Goal: Task Accomplishment & Management: Use online tool/utility

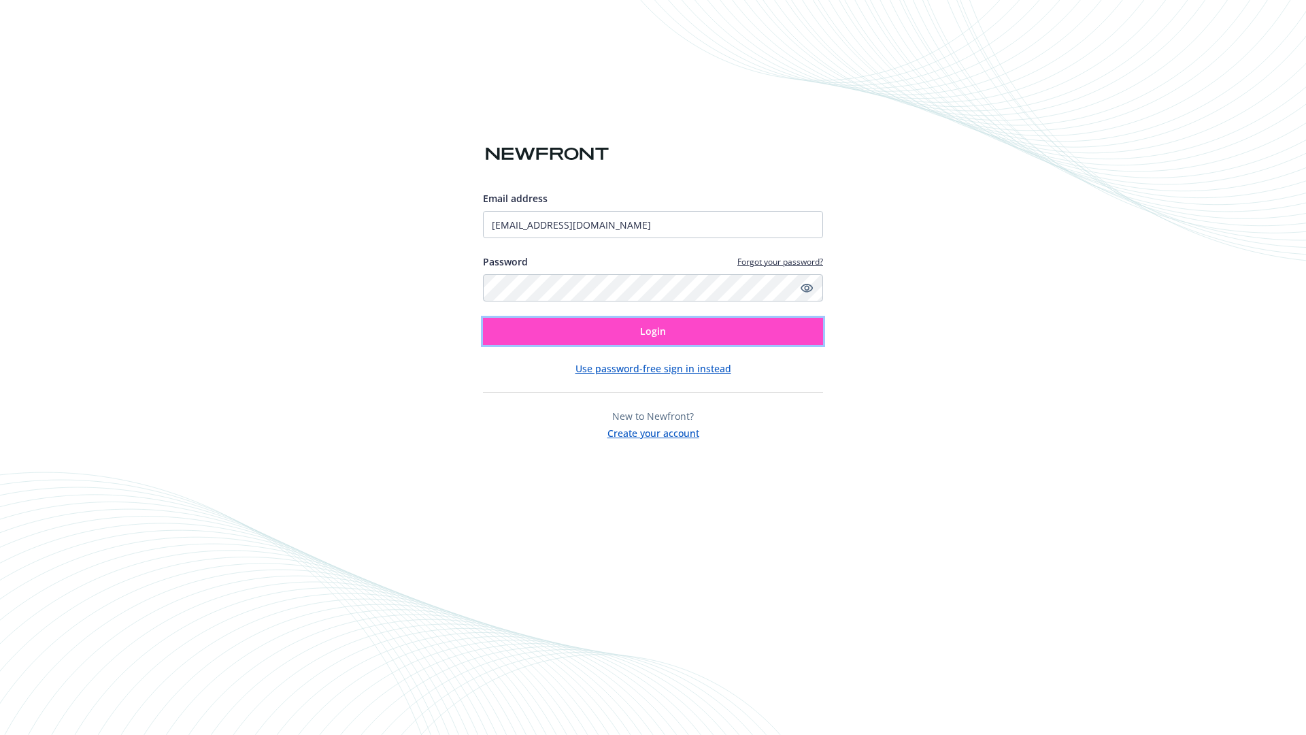
click at [653, 331] on span "Login" at bounding box center [653, 331] width 26 height 13
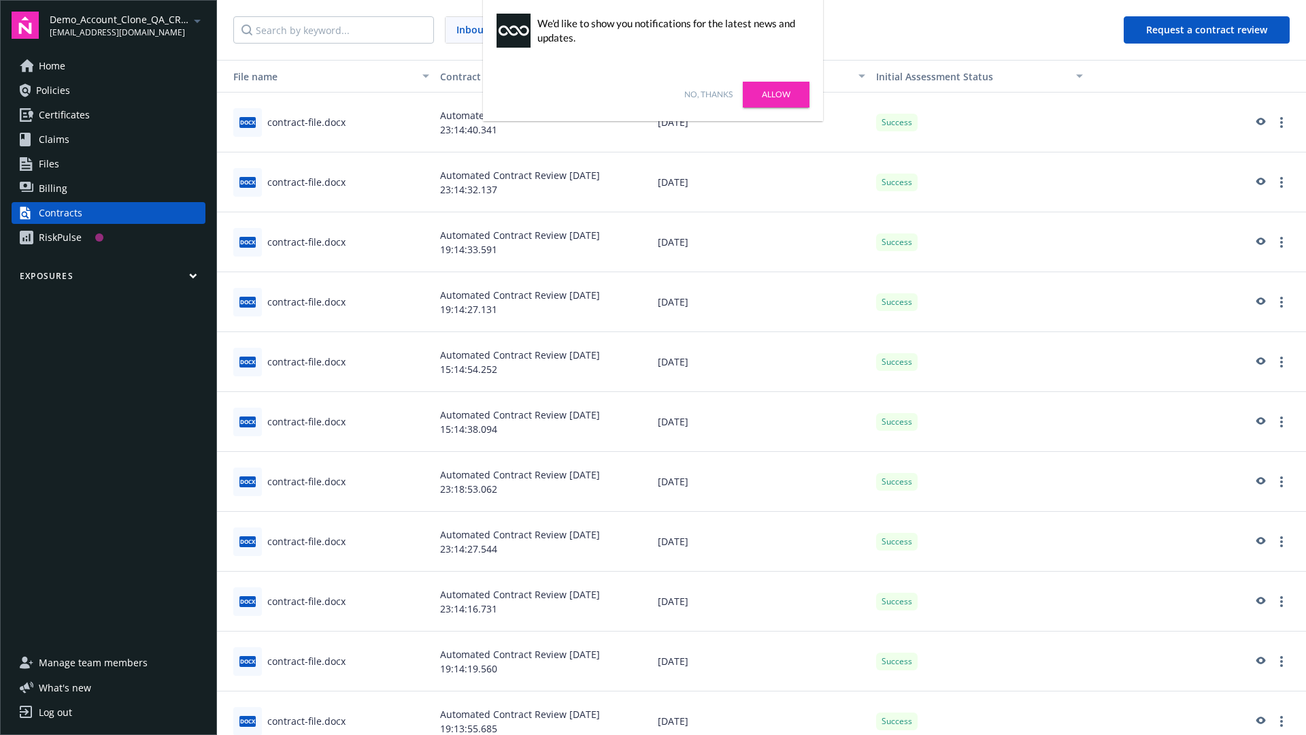
click at [708, 95] on link "No, thanks" at bounding box center [708, 94] width 48 height 12
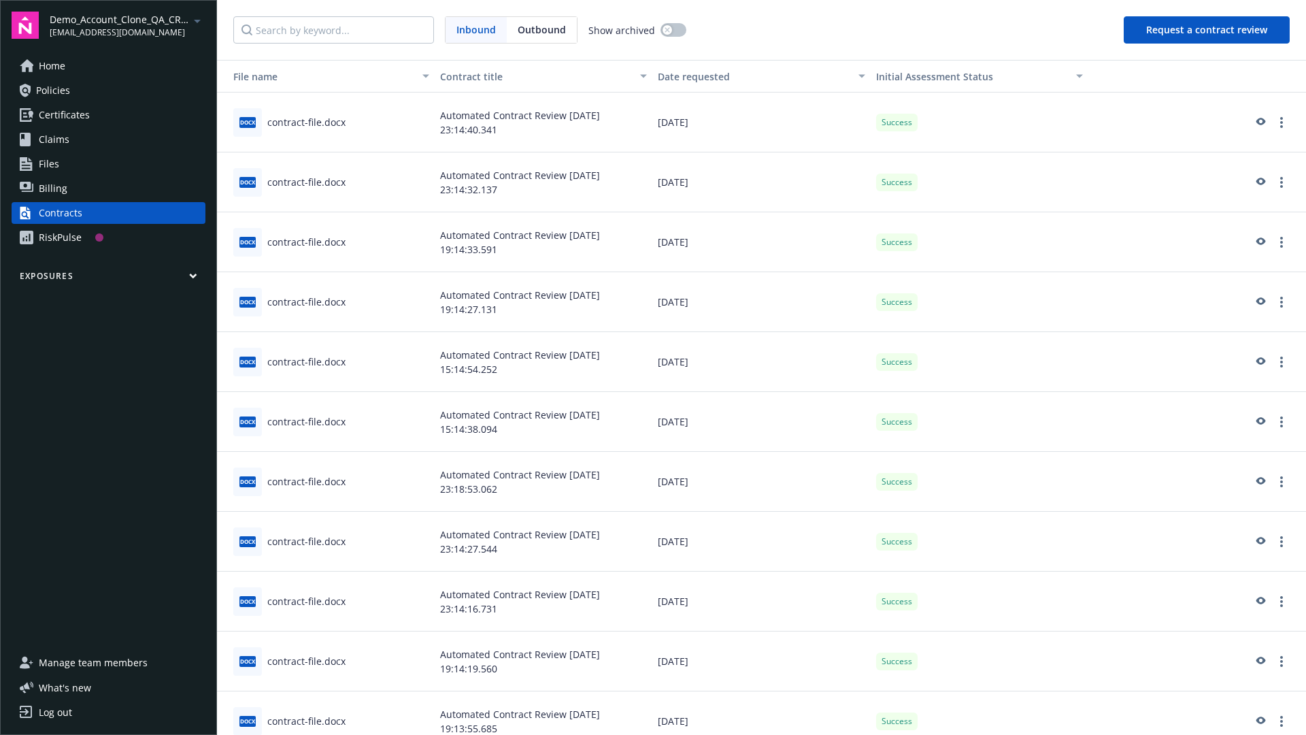
click at [1208, 30] on button "Request a contract review" at bounding box center [1207, 29] width 166 height 27
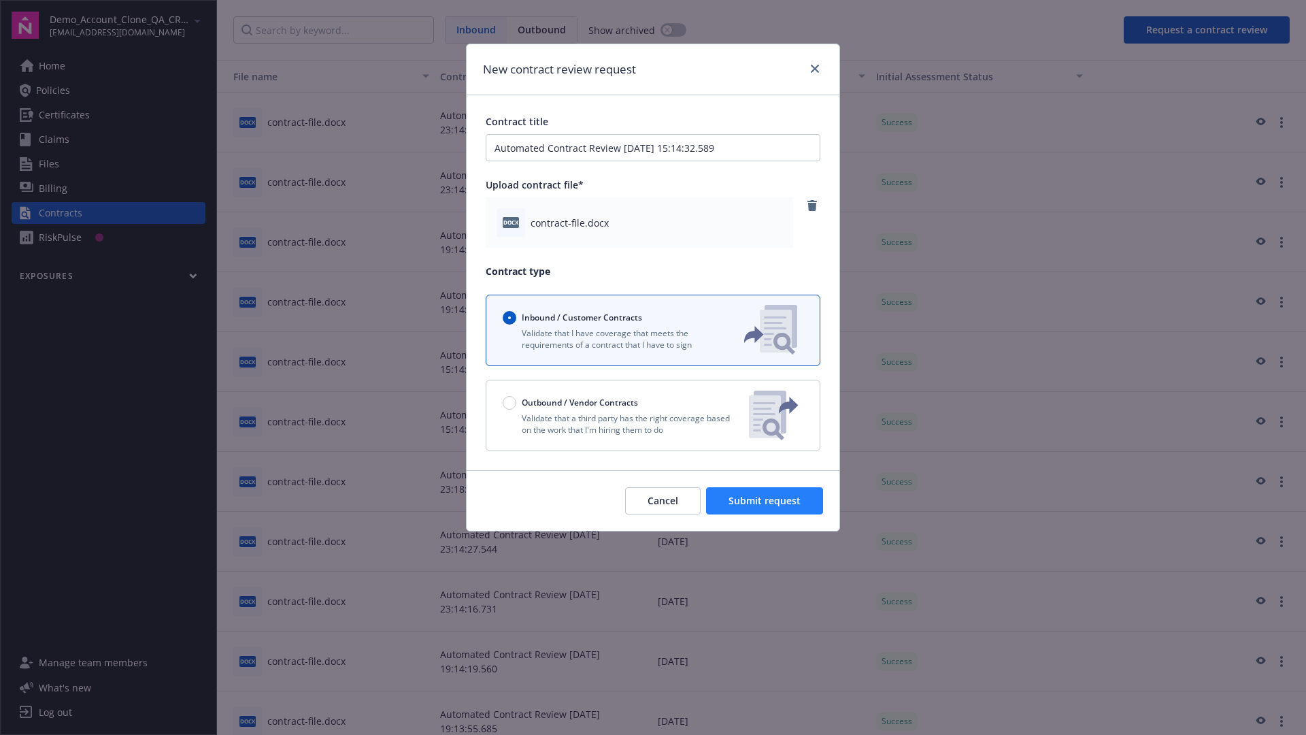
type input "Automated Contract Review [DATE] 15:14:32.589"
click at [765, 501] on span "Submit request" at bounding box center [765, 500] width 72 height 13
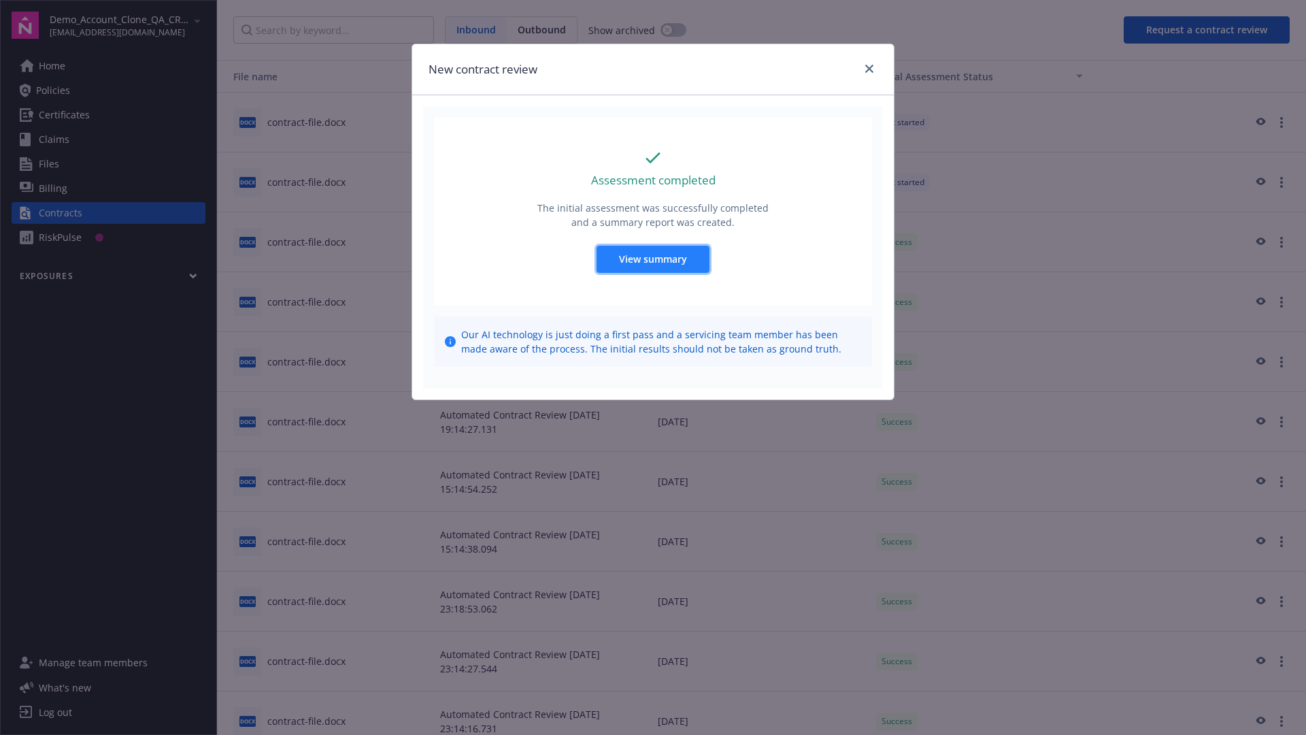
click at [652, 259] on span "View summary" at bounding box center [653, 258] width 68 height 13
